Goal: Navigation & Orientation: Find specific page/section

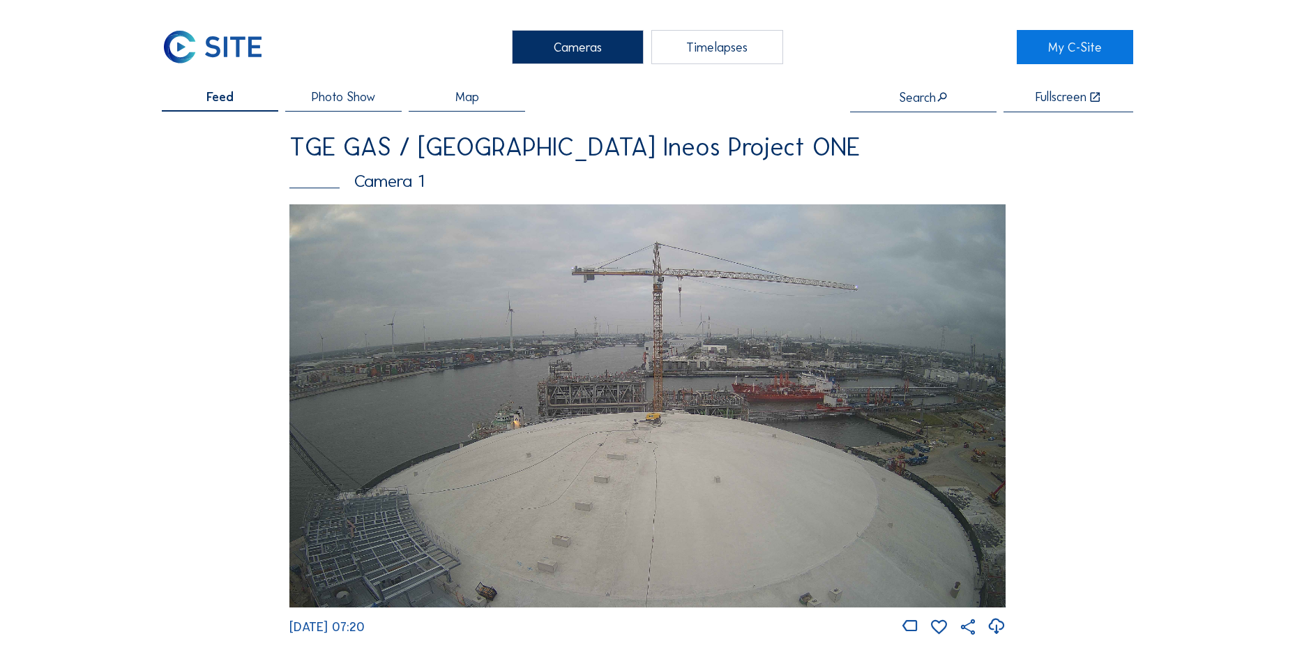
scroll to position [1255, 0]
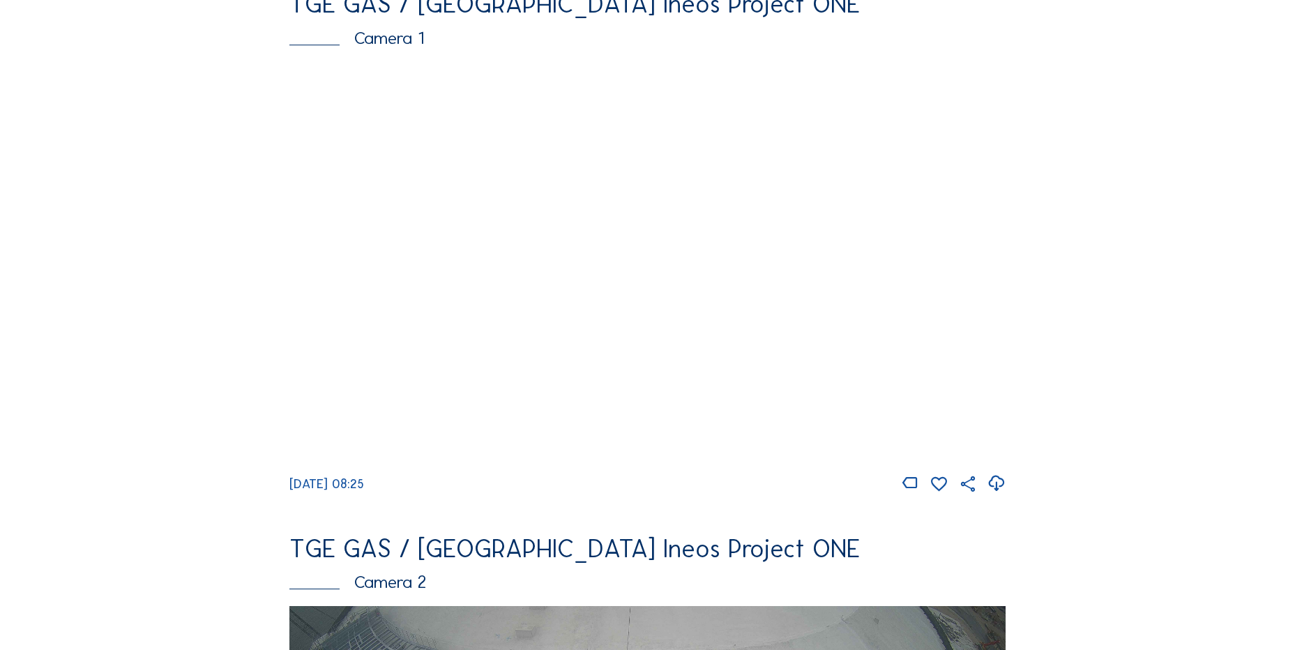
scroll to position [139, 0]
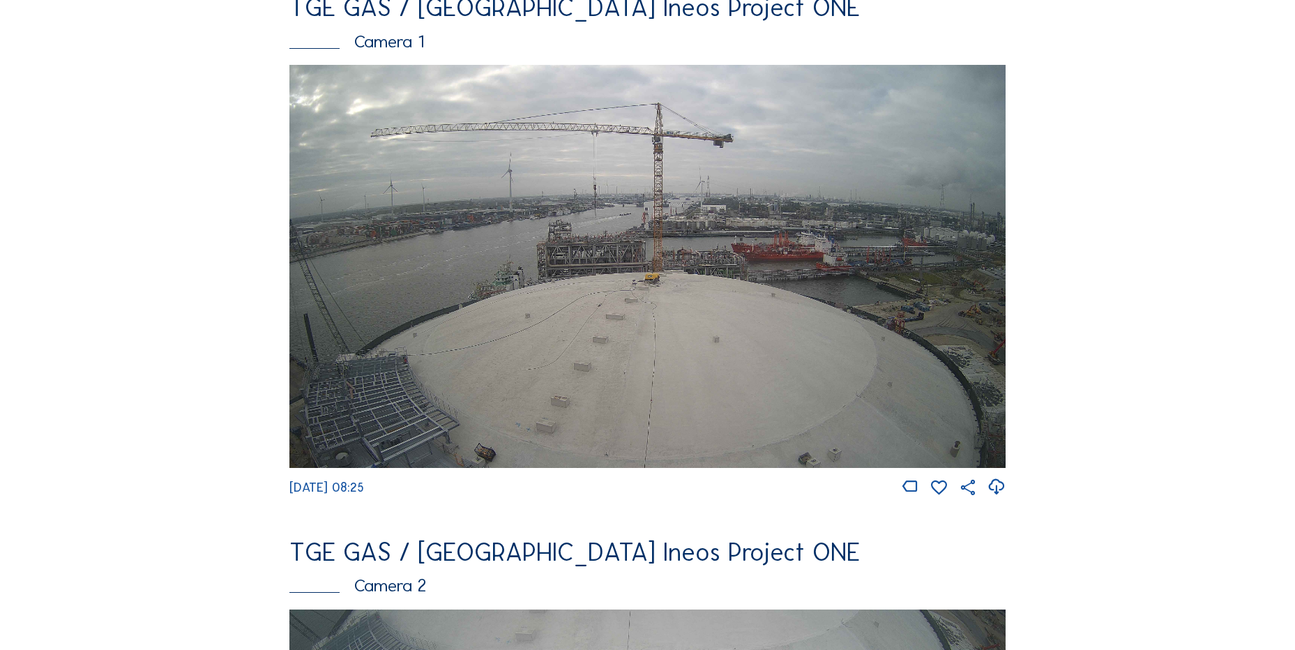
click at [1001, 489] on icon at bounding box center [996, 487] width 19 height 23
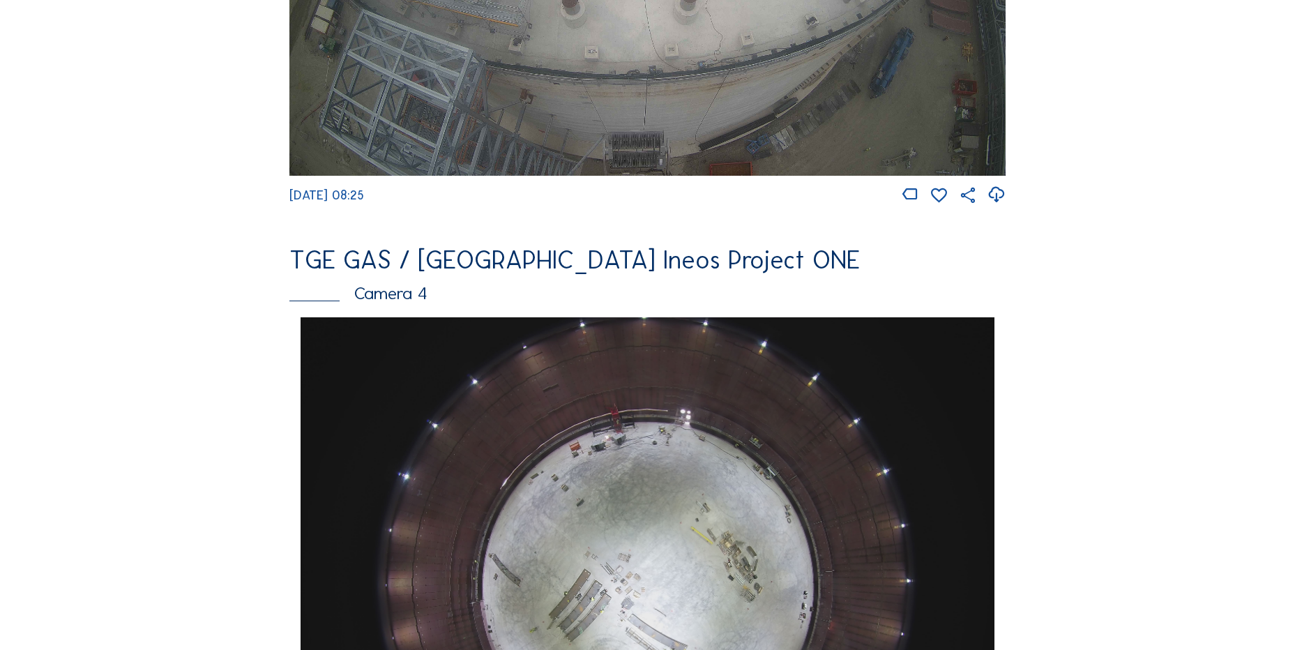
scroll to position [976, 0]
click at [194, 228] on div "Feed Photo Show Map Search Fullscreen TGE GAS / Antwerpen Ineos Project ONE Cam…" at bounding box center [647, 321] width 971 height 2414
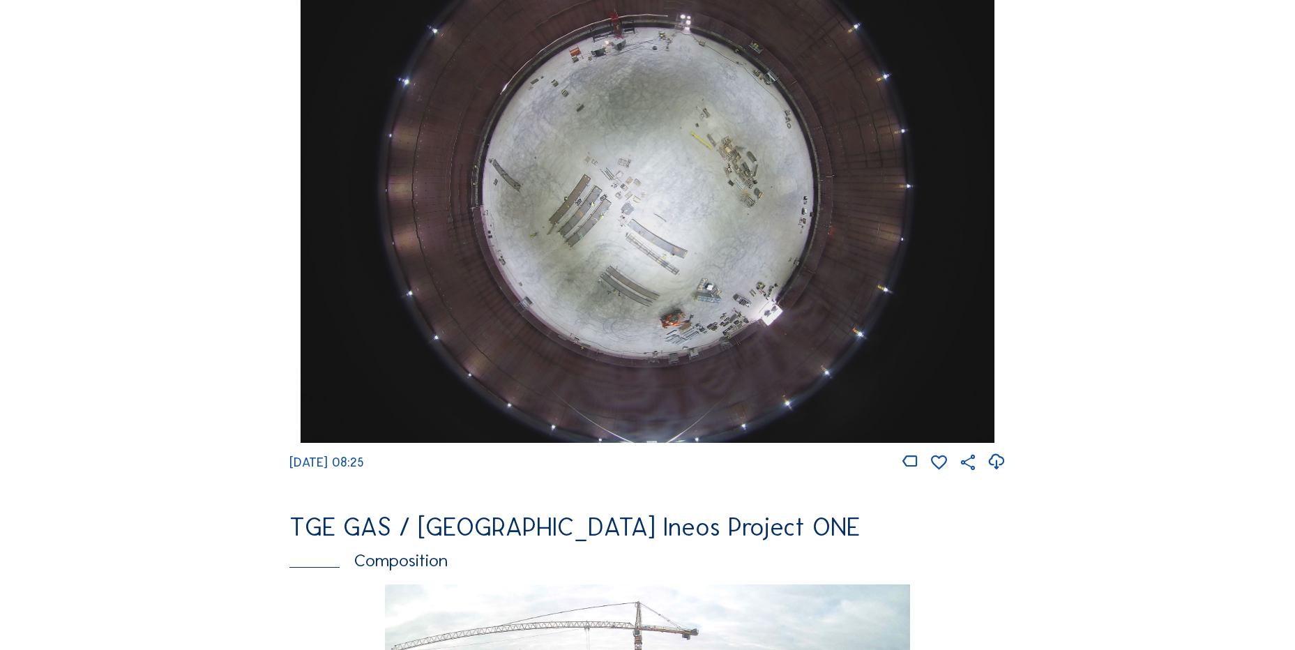
scroll to position [1395, 0]
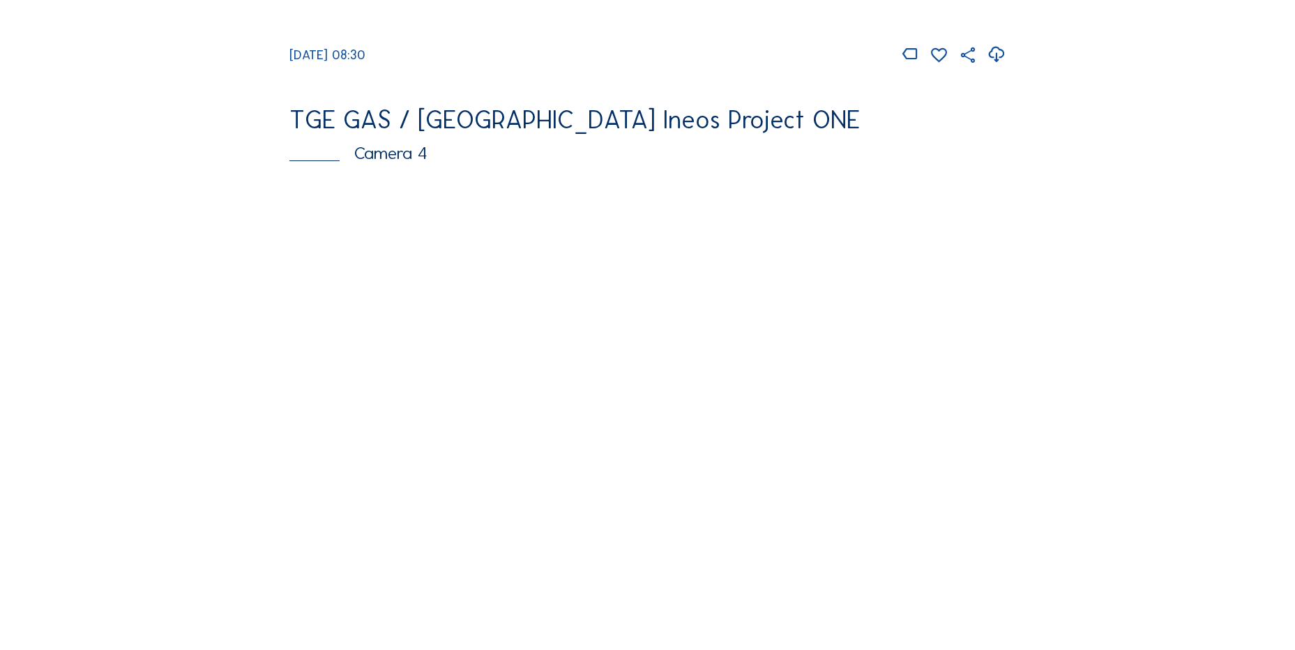
scroll to position [1325, 0]
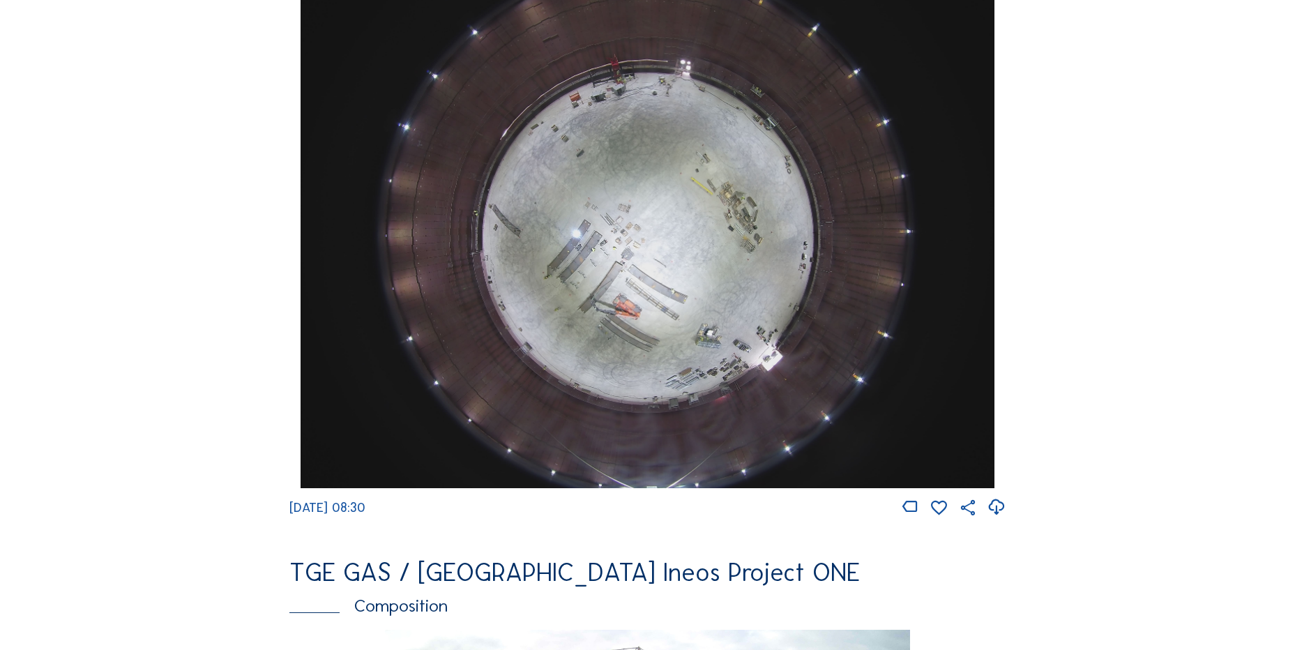
click at [992, 517] on icon at bounding box center [996, 507] width 19 height 23
drag, startPoint x: 75, startPoint y: 294, endPoint x: 113, endPoint y: 295, distance: 37.7
click at [107, 295] on div "Cameras Timelapses My C-Site Feed Photo Show Map Search Fullscreen TGE GAS / An…" at bounding box center [647, 233] width 1295 height 3116
drag, startPoint x: 153, startPoint y: 289, endPoint x: 176, endPoint y: 22, distance: 268.8
click at [153, 289] on div "Cameras Timelapses My C-Site Feed Photo Show Map Search Fullscreen TGE GAS / An…" at bounding box center [647, 233] width 1295 height 3116
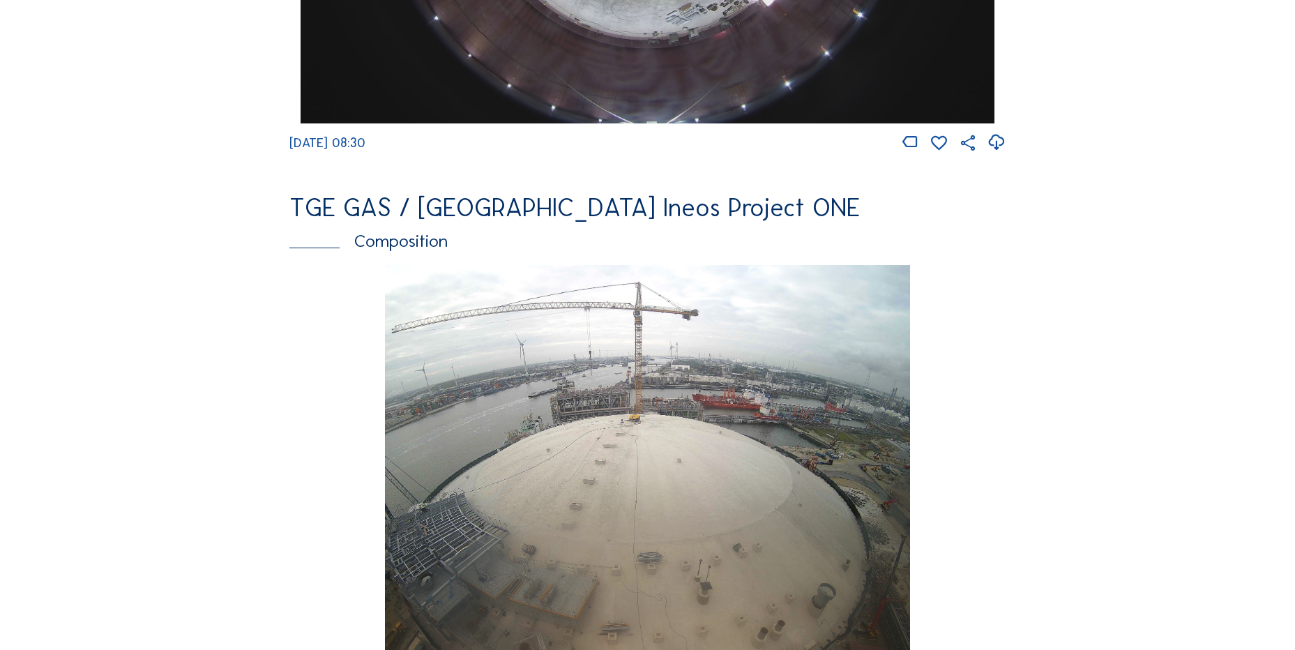
scroll to position [1674, 0]
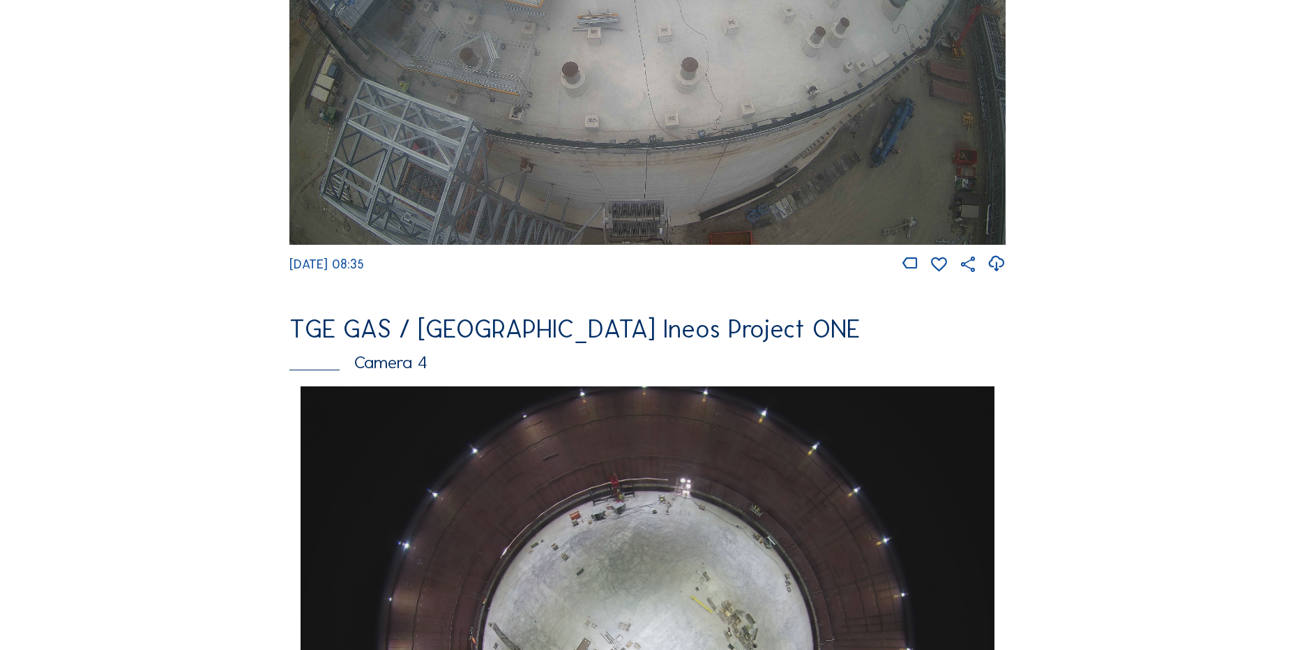
scroll to position [1255, 0]
